Goal: Task Accomplishment & Management: Manage account settings

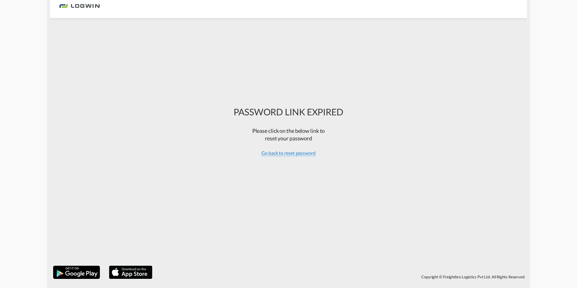
click at [292, 154] on span "Go back to reset password" at bounding box center [288, 153] width 54 height 6
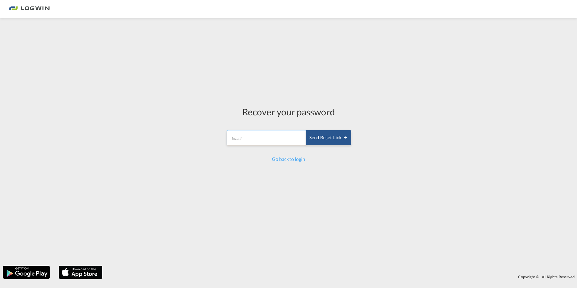
click at [274, 141] on input "email" at bounding box center [267, 137] width 80 height 15
type input "[PERSON_NAME][EMAIL_ADDRESS][DOMAIN_NAME]"
click at [317, 140] on div "Send reset link" at bounding box center [328, 137] width 39 height 7
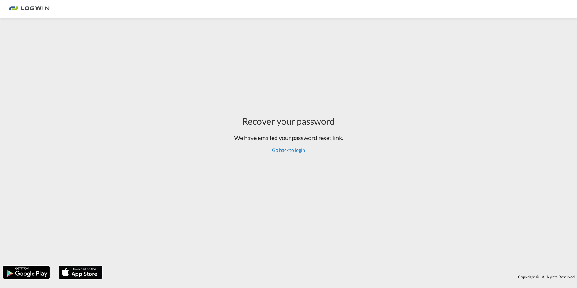
click at [285, 150] on link "Go back to login" at bounding box center [288, 150] width 33 height 6
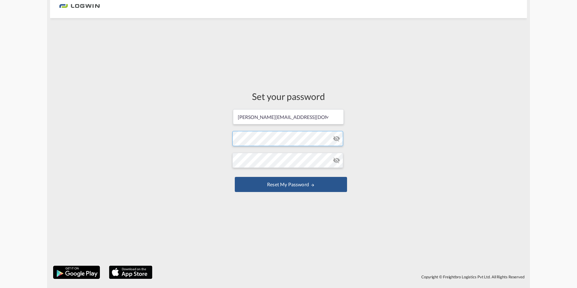
click at [251, 139] on form "[PERSON_NAME][EMAIL_ADDRESS][DOMAIN_NAME] Password must contain the following: …" at bounding box center [288, 151] width 112 height 85
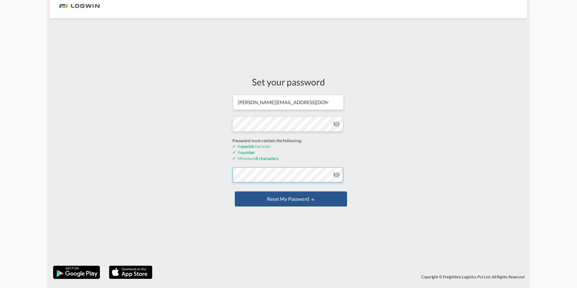
click at [254, 176] on form "[PERSON_NAME][EMAIL_ADDRESS][DOMAIN_NAME] Password must contain the following: …" at bounding box center [288, 151] width 112 height 114
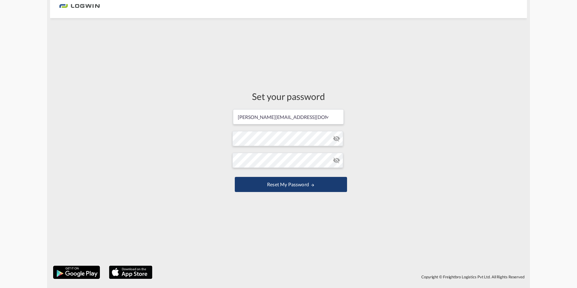
click at [280, 185] on button "Reset my password" at bounding box center [291, 184] width 112 height 15
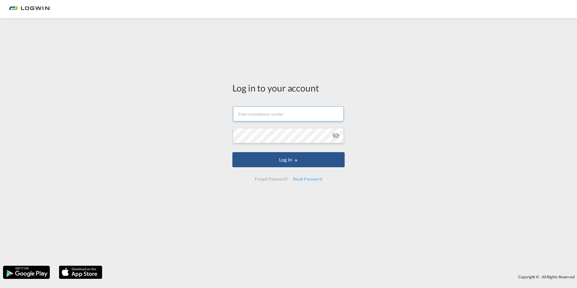
type input "[PERSON_NAME][EMAIL_ADDRESS][DOMAIN_NAME]"
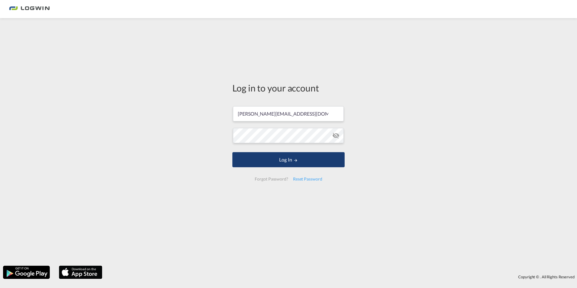
click at [307, 155] on button "Log In" at bounding box center [288, 159] width 112 height 15
